Goal: Task Accomplishment & Management: Use online tool/utility

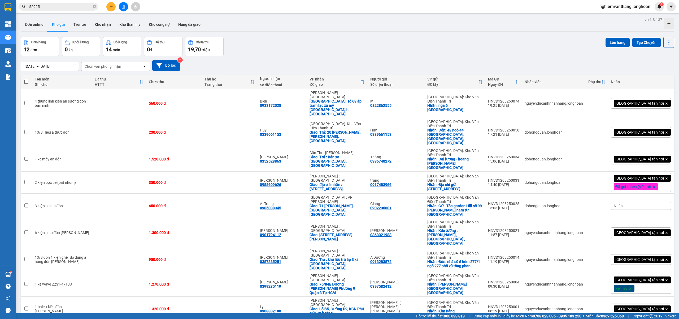
click at [119, 7] on button at bounding box center [123, 6] width 9 height 9
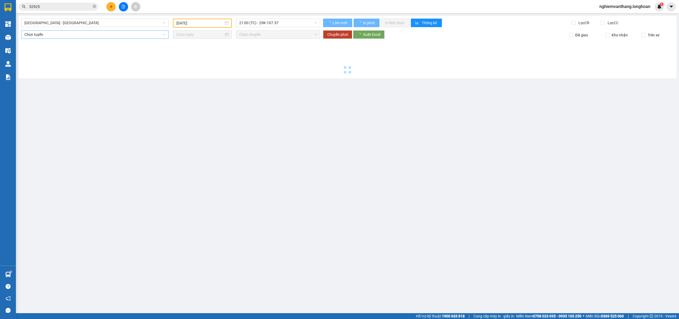
type input "[DATE]"
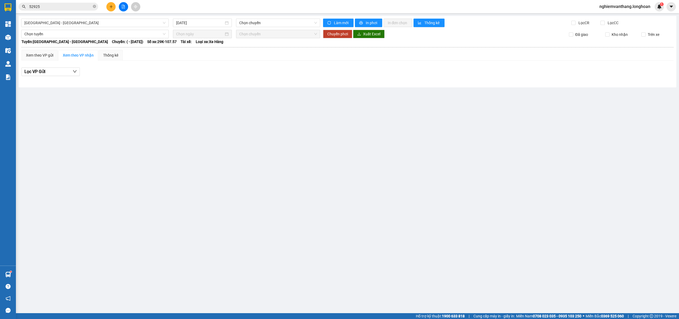
click at [73, 27] on div "[GEOGRAPHIC_DATA] - [GEOGRAPHIC_DATA] [DATE] Chọn chuyến Làm mới In phơi In đơn…" at bounding box center [348, 51] width 658 height 71
click at [73, 25] on span "[GEOGRAPHIC_DATA] - [GEOGRAPHIC_DATA]" at bounding box center [94, 23] width 141 height 8
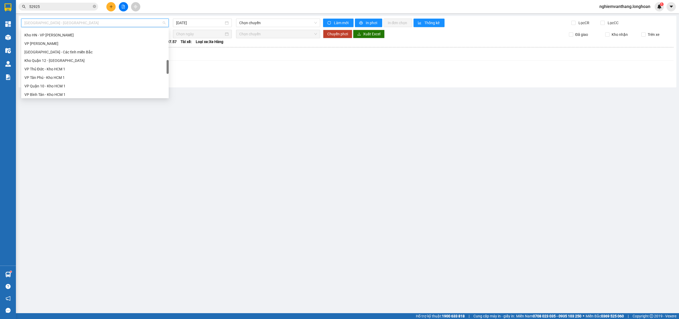
scroll to position [348, 0]
click at [58, 51] on div "Nam [GEOGRAPHIC_DATA]" at bounding box center [94, 50] width 141 height 6
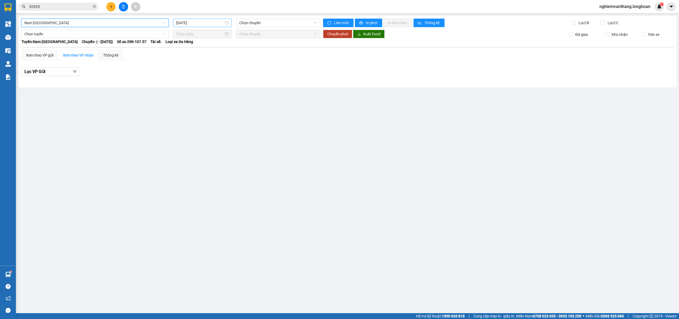
click at [183, 26] on div "[DATE]" at bounding box center [202, 23] width 59 height 8
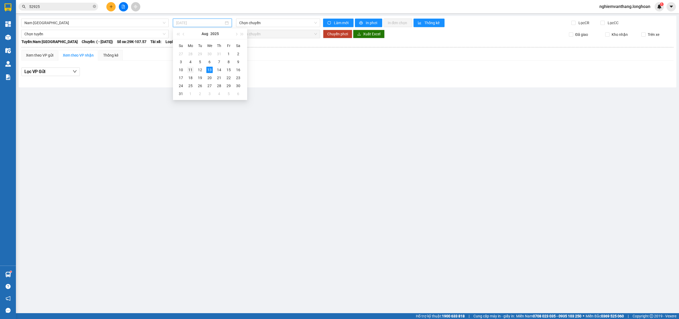
click at [190, 68] on div "11" at bounding box center [190, 70] width 6 height 6
type input "[DATE]"
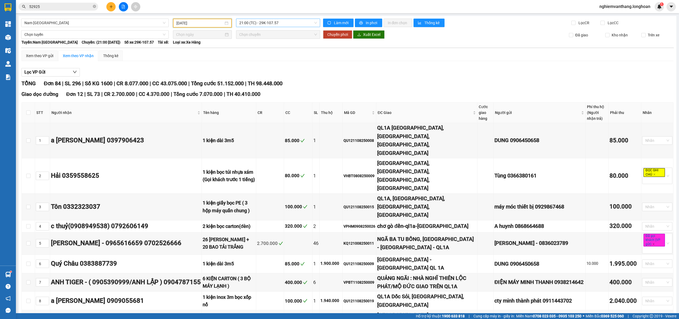
click at [276, 19] on span "21:00 (TC) - 29K-107.57" at bounding box center [278, 23] width 78 height 8
click at [250, 49] on div "23:00 (TC) - 29H-954.95" at bounding box center [257, 50] width 41 height 6
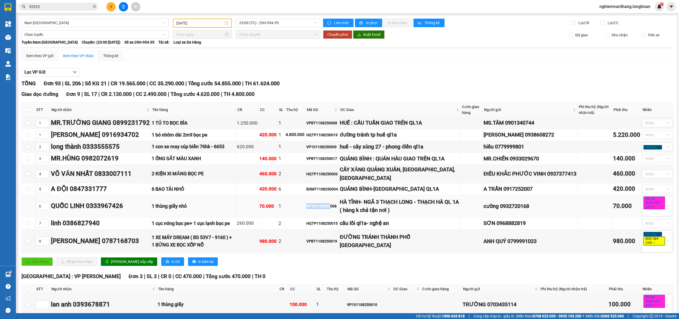
drag, startPoint x: 310, startPoint y: 214, endPoint x: 332, endPoint y: 214, distance: 22.0
click at [332, 209] on div "VP101108250008" at bounding box center [322, 206] width 32 height 6
click at [427, 214] on div "HÀ TĨNH- NGÃ 3 THẠCH LONG - THẠCH HÀ QL 1A ( hàng k chả tận nơi )" at bounding box center [400, 206] width 120 height 17
drag, startPoint x: 395, startPoint y: 193, endPoint x: 440, endPoint y: 197, distance: 45.0
click at [440, 193] on div "QUẢNG BÌNH-[GEOGRAPHIC_DATA] QL1A" at bounding box center [400, 189] width 120 height 8
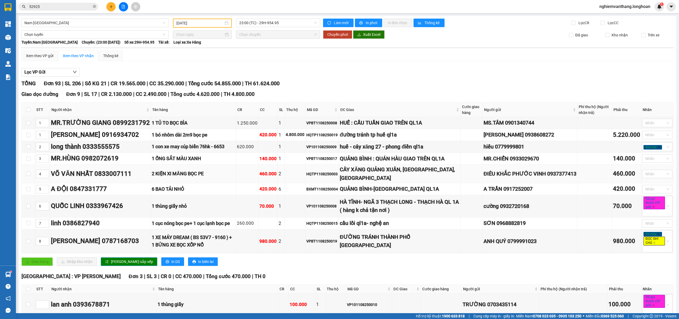
click at [385, 182] on div "CÂY XĂNG QUẢNG XUÂN, [GEOGRAPHIC_DATA], [GEOGRAPHIC_DATA]" at bounding box center [400, 173] width 120 height 17
drag, startPoint x: 365, startPoint y: 182, endPoint x: 409, endPoint y: 182, distance: 43.5
click at [398, 181] on div "CÂY XĂNG QUẢNG XUÂN, [GEOGRAPHIC_DATA], [GEOGRAPHIC_DATA]" at bounding box center [400, 173] width 120 height 17
click at [410, 182] on div "CÂY XĂNG QUẢNG XUÂN, [GEOGRAPHIC_DATA], [GEOGRAPHIC_DATA]" at bounding box center [400, 173] width 120 height 17
drag, startPoint x: 347, startPoint y: 163, endPoint x: 389, endPoint y: 162, distance: 41.9
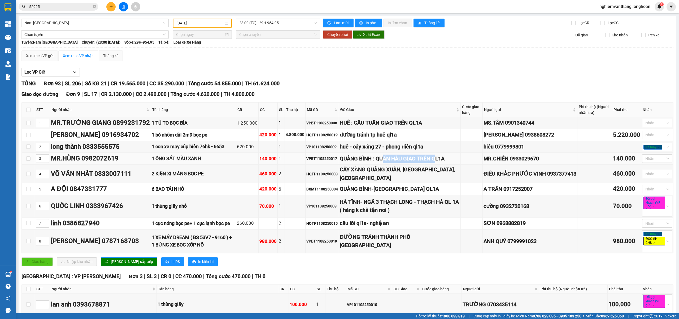
click at [389, 162] on div "QUẢNG BÌNH : QUÁN HÀU GIAO TRÊN QL1A" at bounding box center [400, 158] width 120 height 8
click at [387, 172] on td "CÂY XĂNG QUẢNG XUÂN, [GEOGRAPHIC_DATA], [GEOGRAPHIC_DATA]" at bounding box center [400, 173] width 122 height 19
drag, startPoint x: 343, startPoint y: 122, endPoint x: 446, endPoint y: 126, distance: 103.0
click at [432, 122] on div "HUẾ : CẦU TUẦN GIAO TRÊN QL1A" at bounding box center [400, 123] width 120 height 8
click at [448, 127] on div "HUẾ : CẦU TUẦN GIAO TRÊN QL1A" at bounding box center [400, 123] width 120 height 8
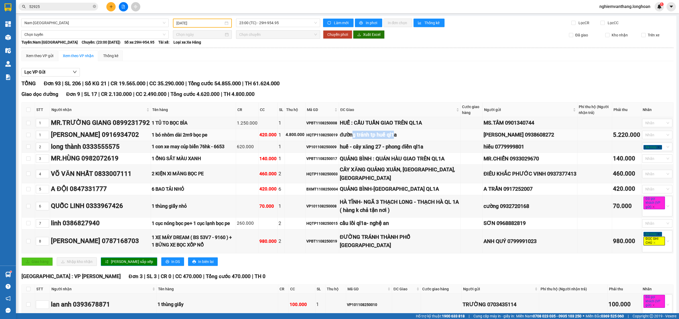
drag, startPoint x: 356, startPoint y: 135, endPoint x: 401, endPoint y: 135, distance: 44.6
click at [400, 135] on div "đường tránh tp huế ql1a" at bounding box center [400, 135] width 120 height 8
click at [424, 137] on div "đường tránh tp huế ql1a" at bounding box center [400, 135] width 120 height 8
drag, startPoint x: 360, startPoint y: 148, endPoint x: 416, endPoint y: 152, distance: 56.4
click at [403, 148] on div "huế - cây xăng 27 - phong điền ql1a" at bounding box center [400, 146] width 120 height 8
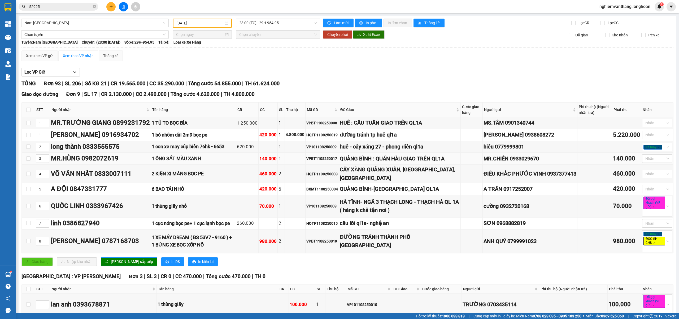
click at [414, 162] on div "QUẢNG BÌNH : QUÁN HÀU GIAO TRÊN QL1A" at bounding box center [400, 158] width 120 height 8
drag, startPoint x: 367, startPoint y: 155, endPoint x: 405, endPoint y: 158, distance: 37.8
click at [405, 158] on div "QUẢNG BÌNH : QUÁN HÀU GIAO TRÊN QL1A" at bounding box center [400, 158] width 120 height 8
click at [414, 163] on div "QUẢNG BÌNH : QUÁN HÀU GIAO TRÊN QL1A" at bounding box center [400, 158] width 120 height 8
drag, startPoint x: 357, startPoint y: 159, endPoint x: 418, endPoint y: 157, distance: 61.6
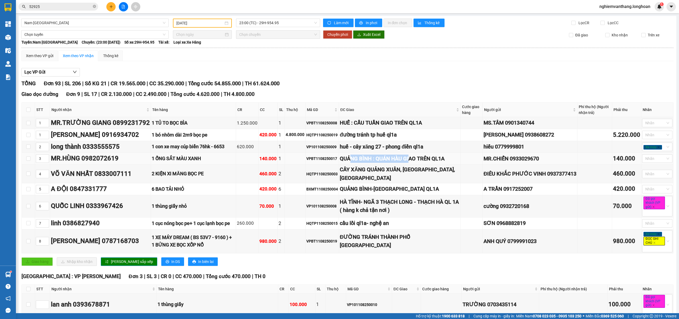
click at [418, 157] on div "QUẢNG BÌNH : QUÁN HÀU GIAO TRÊN QL1A" at bounding box center [400, 158] width 120 height 8
drag, startPoint x: 389, startPoint y: 175, endPoint x: 417, endPoint y: 176, distance: 27.6
click at [417, 176] on div "CÂY XĂNG QUẢNG XUÂN, [GEOGRAPHIC_DATA], [GEOGRAPHIC_DATA]" at bounding box center [400, 173] width 120 height 17
drag, startPoint x: 358, startPoint y: 197, endPoint x: 428, endPoint y: 197, distance: 70.0
click at [428, 193] on div "QUẢNG BÌNH-[GEOGRAPHIC_DATA] QL1A" at bounding box center [400, 189] width 120 height 8
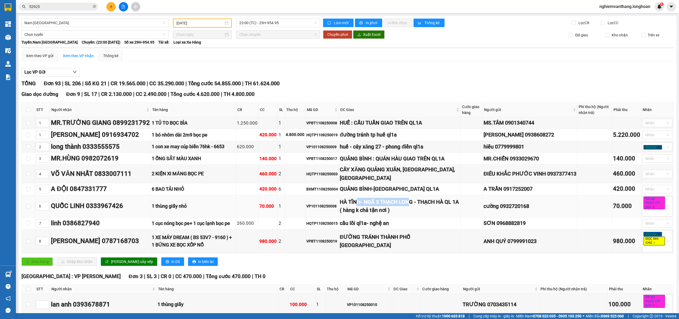
drag, startPoint x: 361, startPoint y: 210, endPoint x: 415, endPoint y: 212, distance: 53.9
click at [415, 212] on div "HÀ TĨNH- NGÃ 3 THẠCH LONG - THẠCH HÀ QL 1A ( hàng k chả tận nơi )" at bounding box center [400, 206] width 120 height 17
drag, startPoint x: 363, startPoint y: 233, endPoint x: 405, endPoint y: 233, distance: 42.4
click at [405, 227] on div "cầu lồi ql1a- nghệ an" at bounding box center [400, 223] width 120 height 8
click at [433, 248] on div "ĐƯỜNG TRÁNH THÀNH PHỐ [GEOGRAPHIC_DATA]" at bounding box center [400, 241] width 120 height 17
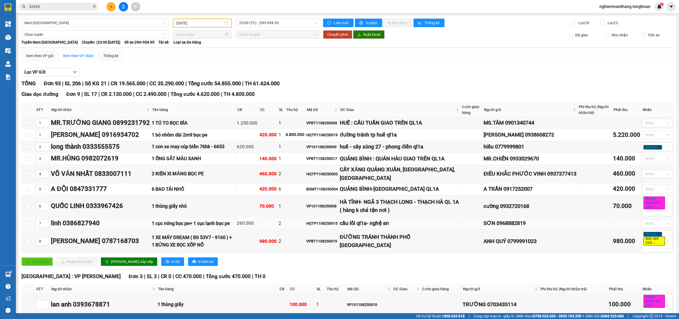
drag, startPoint x: 356, startPoint y: 231, endPoint x: 360, endPoint y: 231, distance: 4.5
click at [358, 227] on div "cầu lồi ql1a- nghệ an" at bounding box center [400, 223] width 120 height 8
click at [412, 227] on div "cầu lồi ql1a- nghệ an" at bounding box center [400, 223] width 120 height 8
drag, startPoint x: 366, startPoint y: 212, endPoint x: 412, endPoint y: 215, distance: 45.7
click at [409, 214] on div "HÀ TĨNH- NGÃ 3 THẠCH LONG - THẠCH HÀ QL 1A ( hàng k chả tận nơi )" at bounding box center [400, 206] width 120 height 17
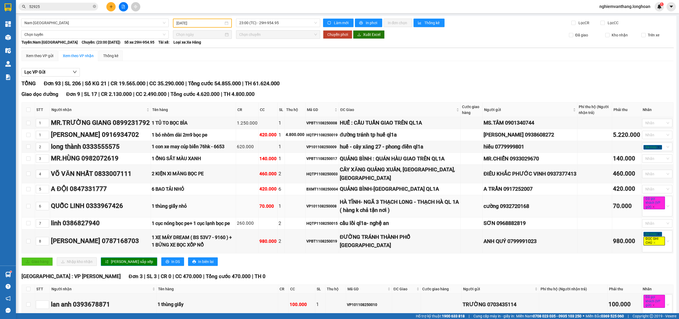
click at [416, 214] on div "HÀ TĨNH- NGÃ 3 THẠCH LONG - THẠCH HÀ QL 1A ( hàng k chả tận nơi )" at bounding box center [400, 206] width 120 height 17
